Goal: Task Accomplishment & Management: Manage account settings

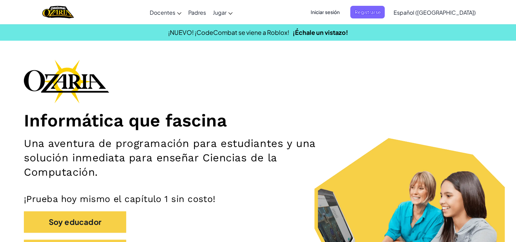
click at [344, 13] on span "Iniciar sesión" at bounding box center [325, 12] width 37 height 13
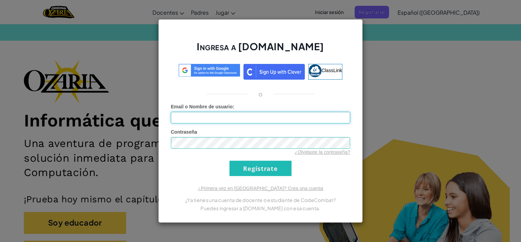
type input "[EMAIL_ADDRESS][DOMAIN_NAME]"
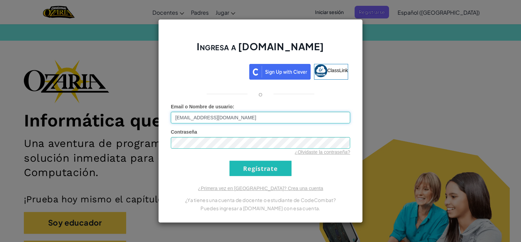
drag, startPoint x: 246, startPoint y: 118, endPoint x: 168, endPoint y: 117, distance: 77.8
click at [168, 117] on div "Ingresa a [DOMAIN_NAME] ClassLink o Error desconocido. Email o Nombre de usuari…" at bounding box center [260, 120] width 205 height 203
type input "yare56"
click at [311, 165] on form "Email o Nombre de usuario : yare56 Contraseña ¿Olvidaste la contraseña? Regístr…" at bounding box center [260, 139] width 179 height 73
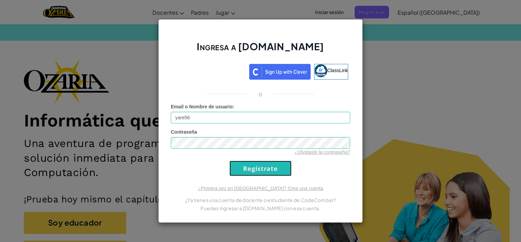
click at [247, 175] on input "Regístrate" at bounding box center [261, 167] width 62 height 15
